Goal: Task Accomplishment & Management: Use online tool/utility

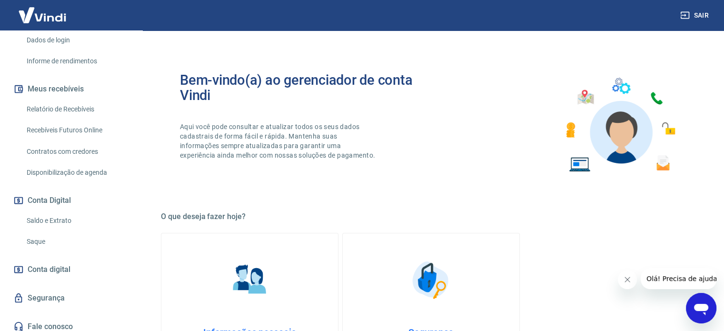
scroll to position [166, 0]
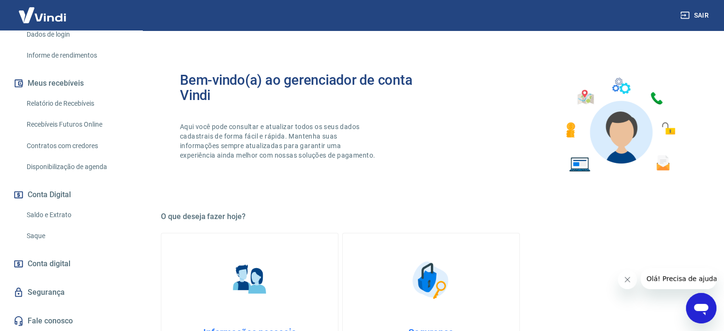
click at [42, 231] on link "Saque" at bounding box center [77, 236] width 108 height 20
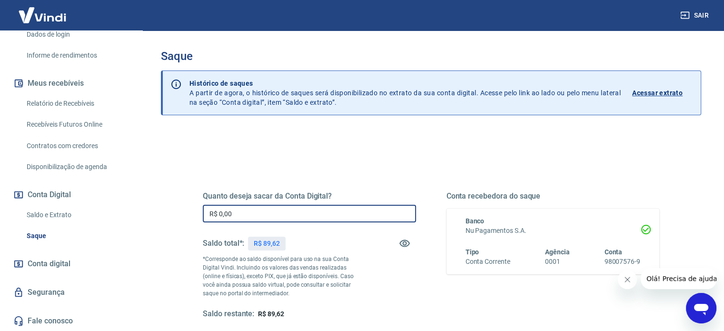
click at [239, 215] on input "R$ 0,00" at bounding box center [309, 214] width 213 height 18
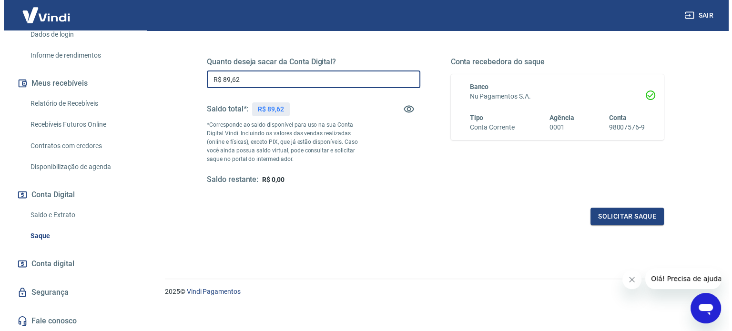
scroll to position [139, 0]
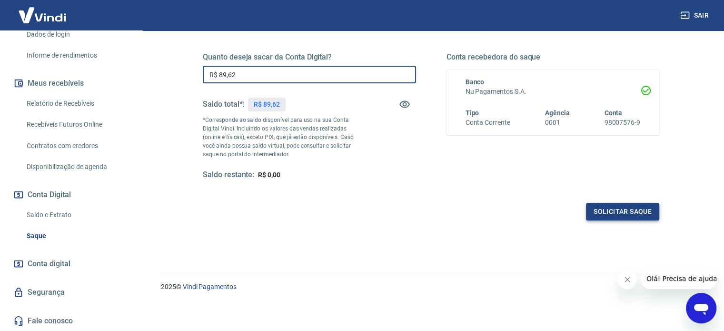
type input "R$ 89,62"
click at [613, 214] on button "Solicitar saque" at bounding box center [622, 212] width 73 height 18
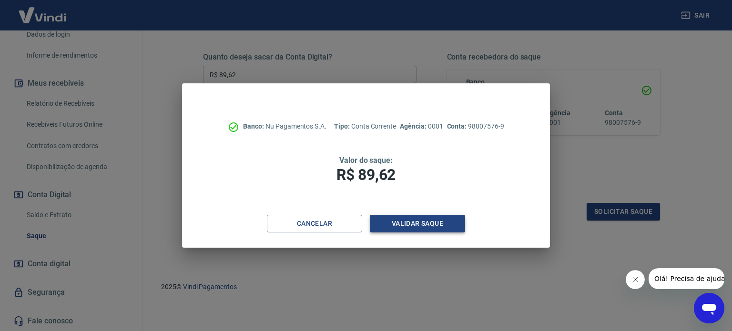
click at [416, 223] on button "Validar saque" at bounding box center [417, 224] width 95 height 18
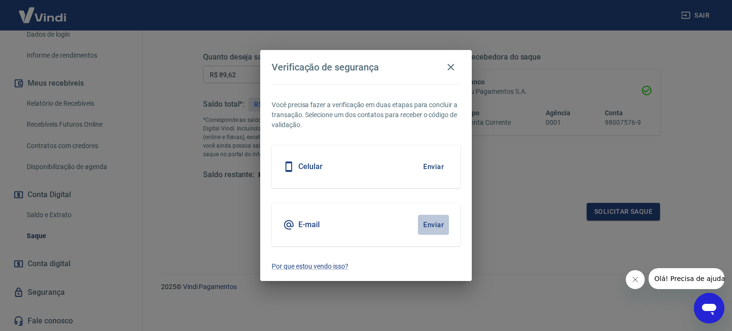
click at [439, 221] on button "Enviar" at bounding box center [433, 225] width 31 height 20
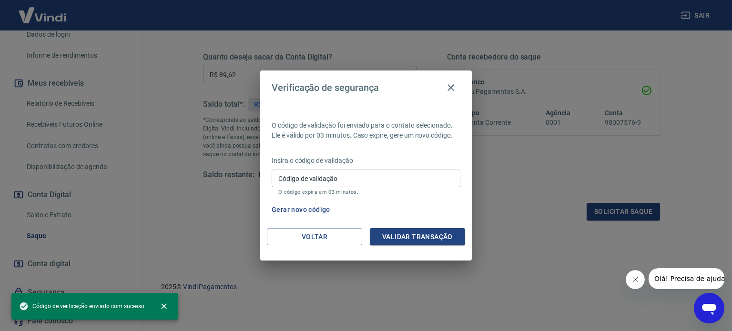
click at [305, 184] on input "Código de validação" at bounding box center [365, 179] width 189 height 18
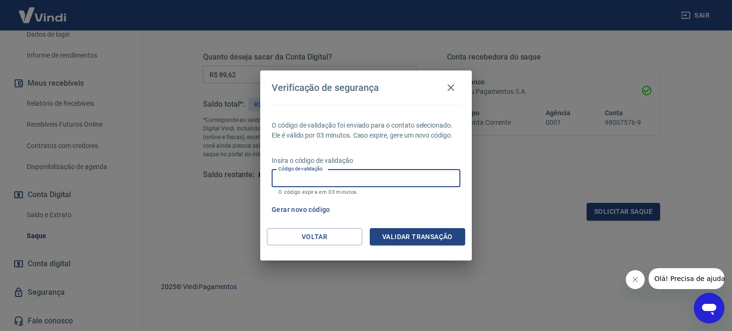
paste input "399692"
type input "399692"
click at [403, 232] on button "Validar transação" at bounding box center [417, 237] width 95 height 18
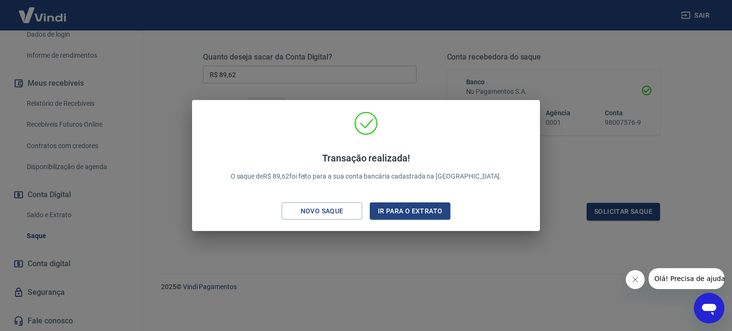
click at [390, 67] on div "Transação realizada! O saque de R$ 89,62 foi feito para a sua conta bancária ca…" at bounding box center [366, 165] width 732 height 331
